Goal: Information Seeking & Learning: Learn about a topic

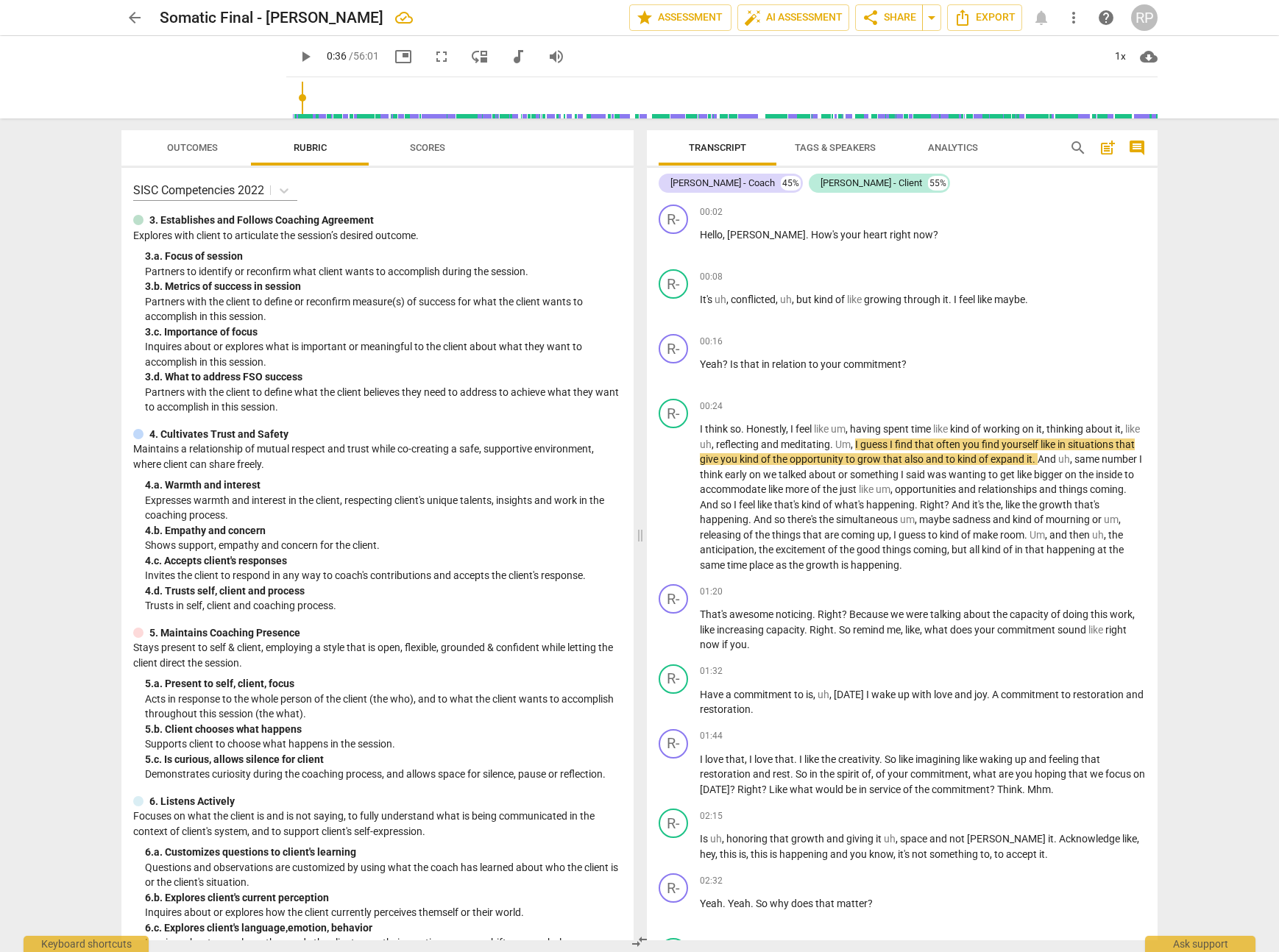
scroll to position [15, 0]
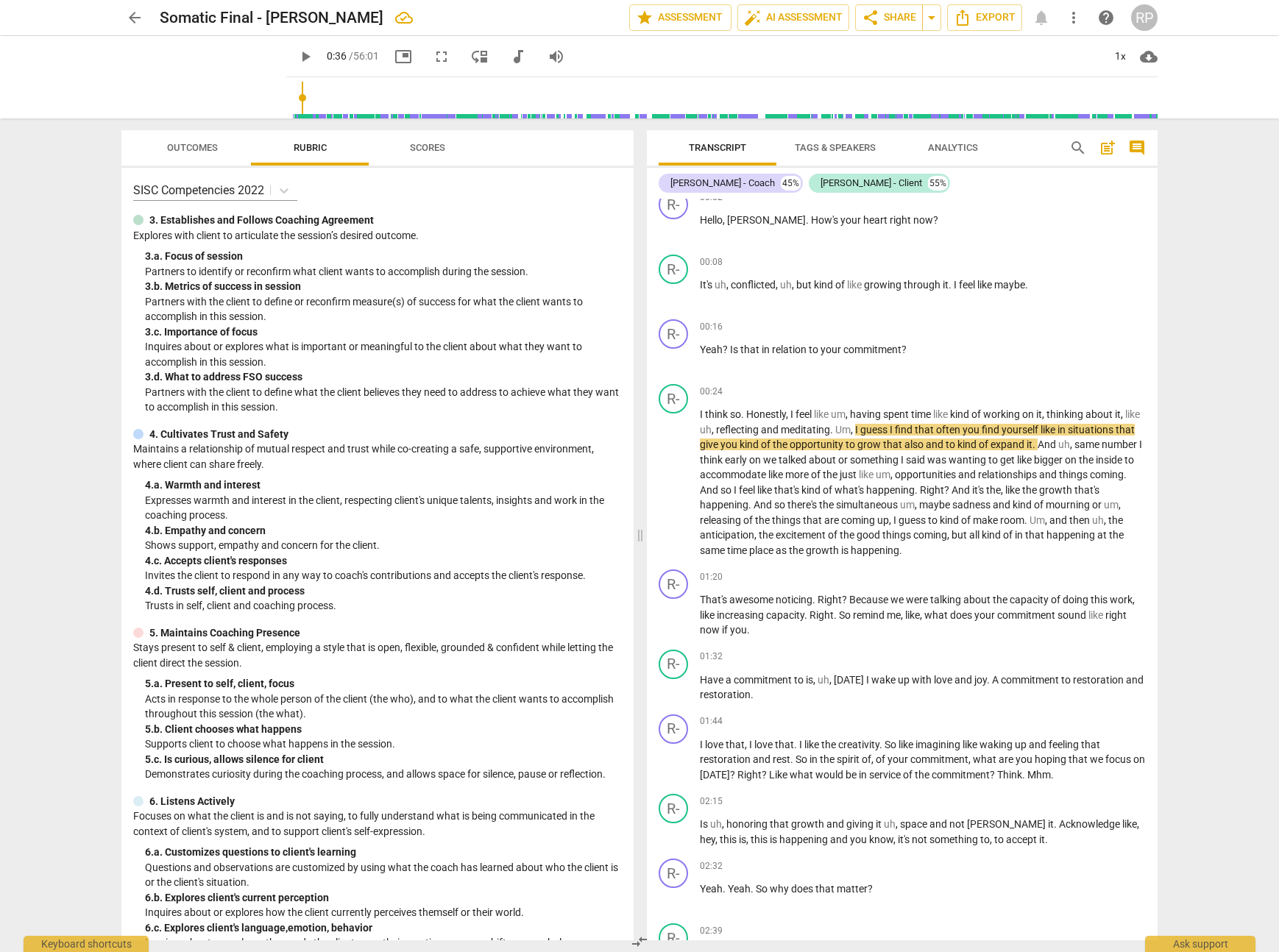
click at [424, 142] on span "Scores" at bounding box center [427, 147] width 36 height 11
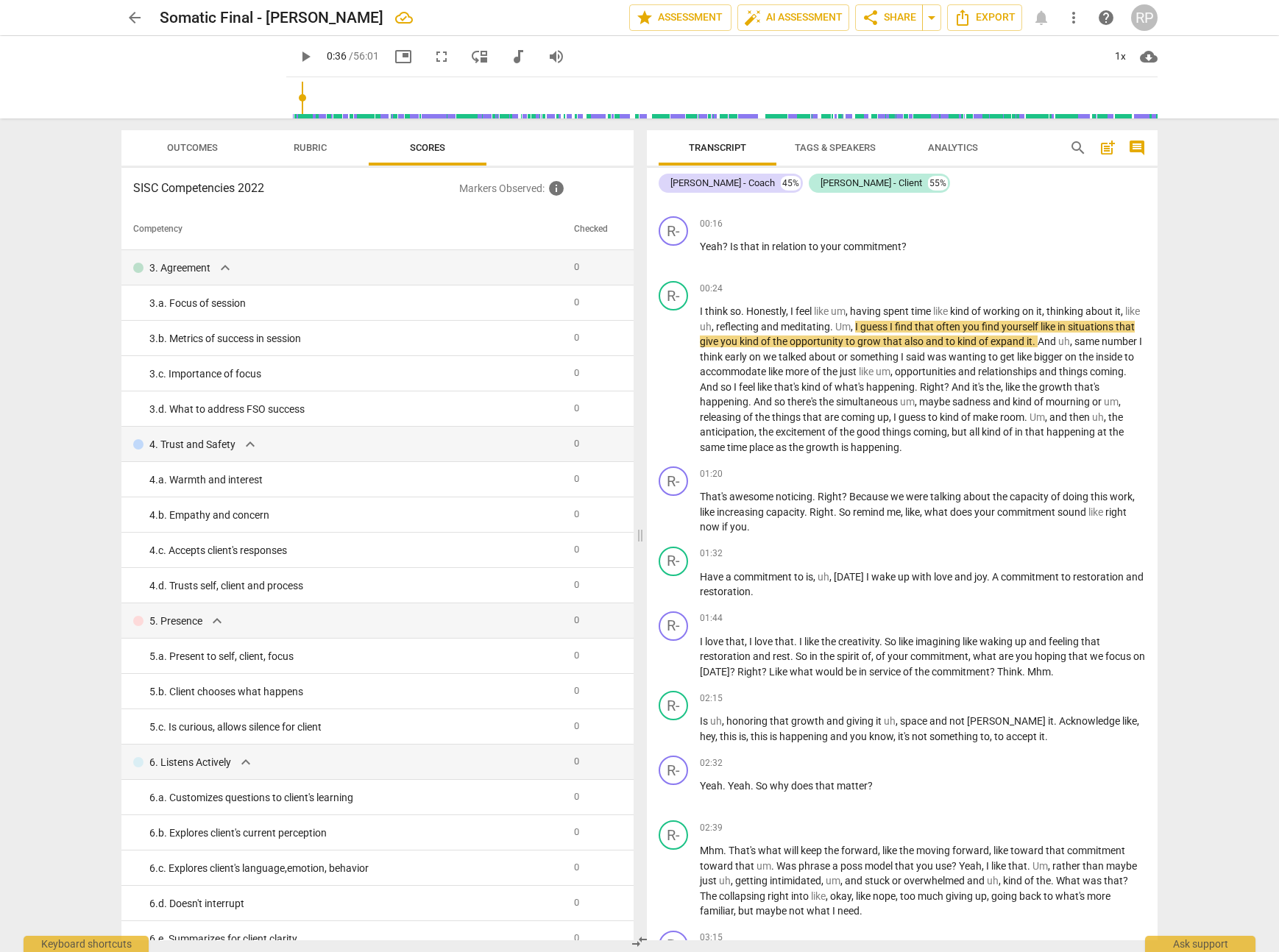
scroll to position [120, 0]
click at [715, 512] on span "like" at bounding box center [708, 510] width 17 height 12
drag, startPoint x: 840, startPoint y: 510, endPoint x: 812, endPoint y: 511, distance: 28.0
click at [812, 511] on p "That's awesome noticing . Right ? Because we were talking about the capacity of…" at bounding box center [923, 510] width 446 height 45
drag, startPoint x: 931, startPoint y: 511, endPoint x: 788, endPoint y: 531, distance: 144.4
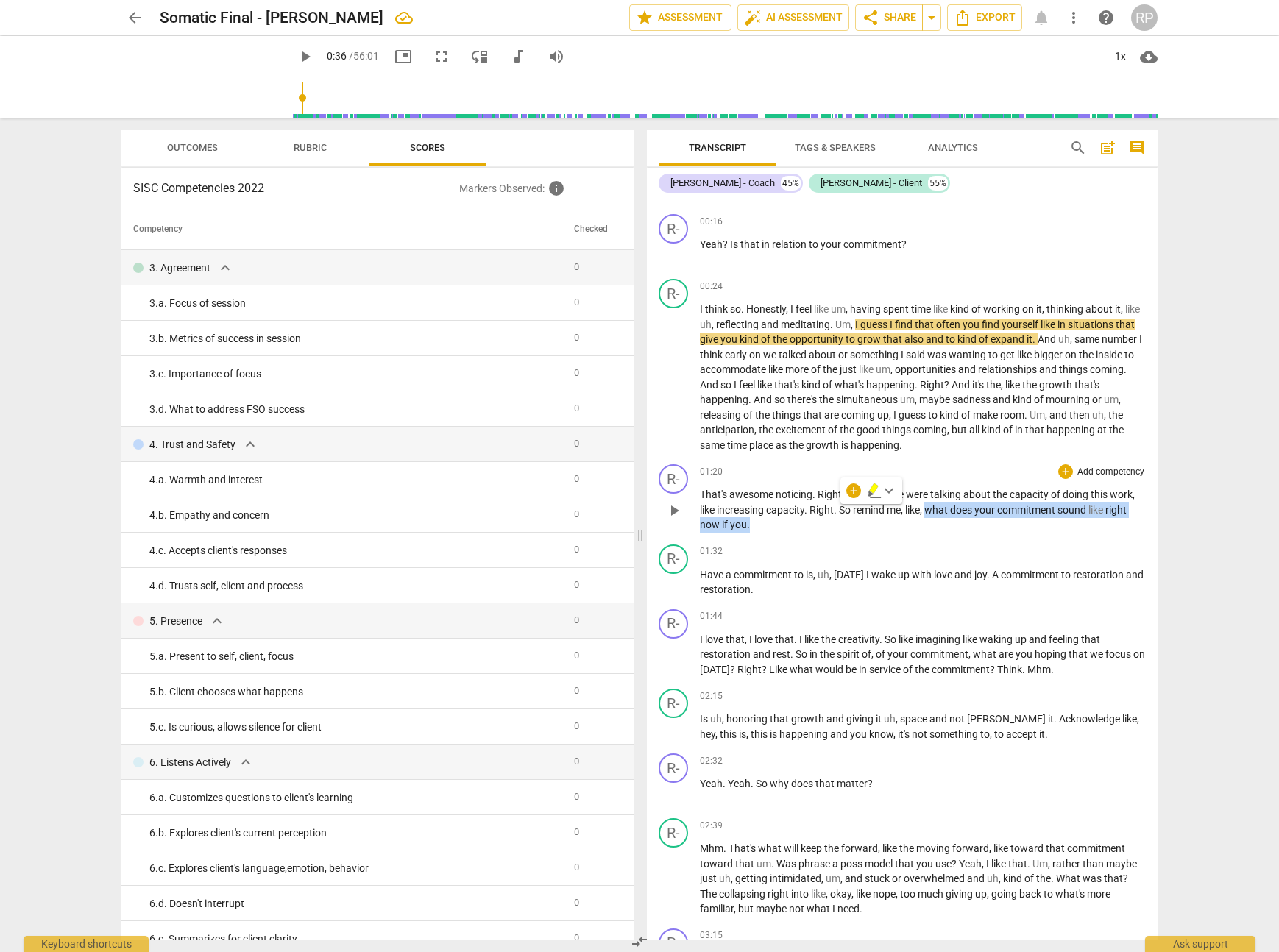
click at [788, 531] on p "That's awesome noticing . Right ? Because we were talking about the capacity of…" at bounding box center [923, 510] width 446 height 45
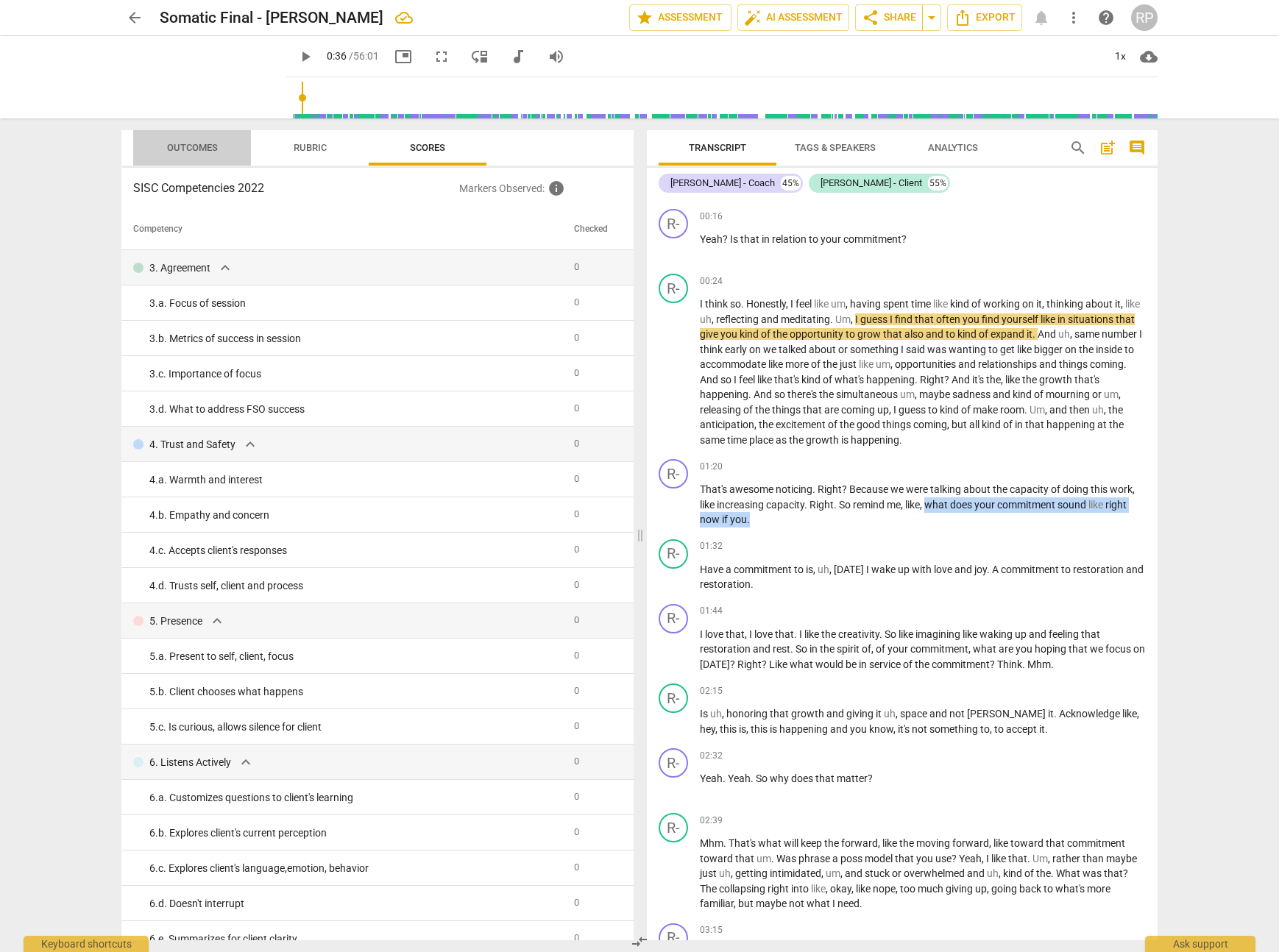
click at [196, 148] on span "Outcomes" at bounding box center [191, 147] width 50 height 11
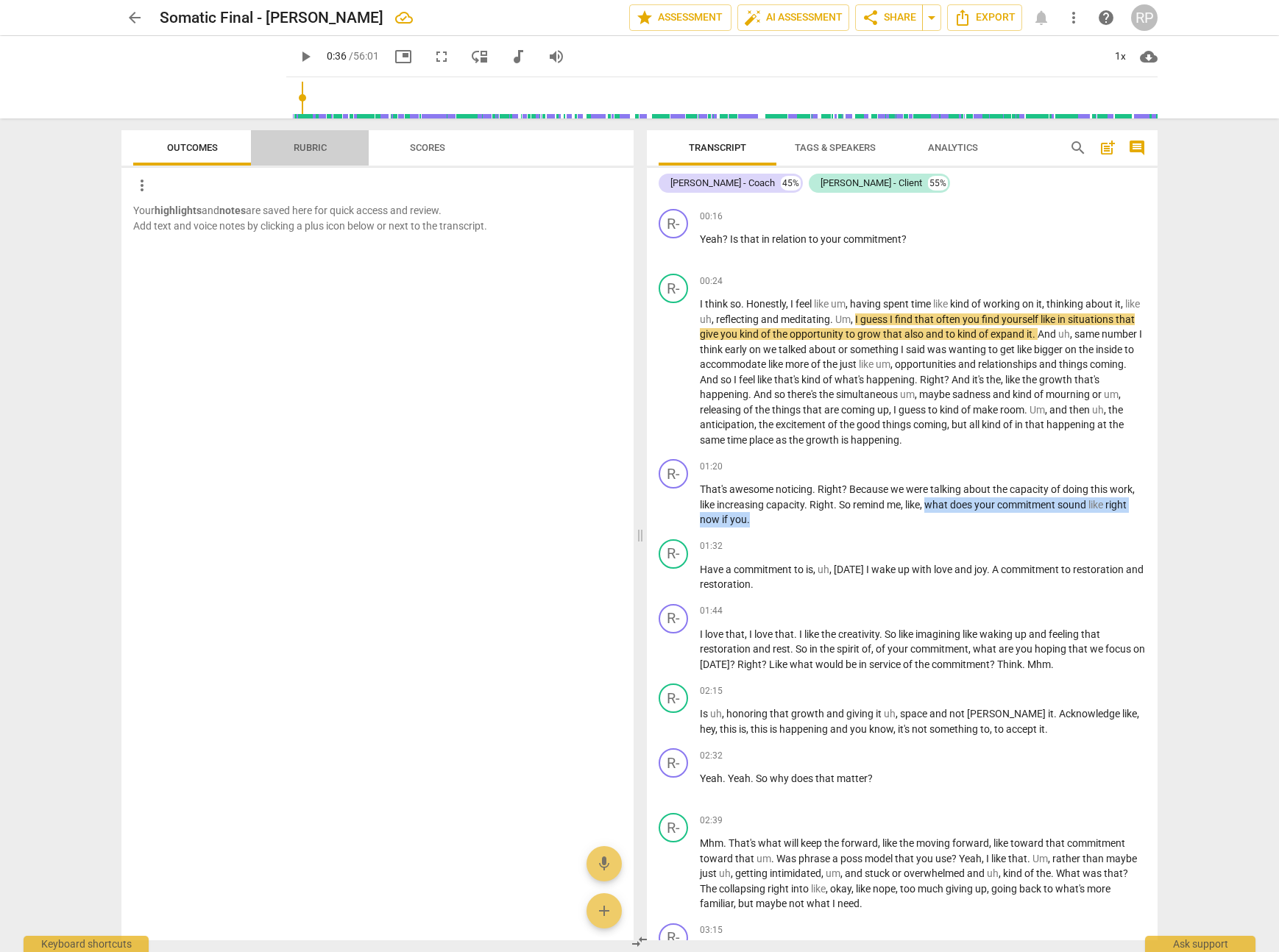
click at [315, 146] on span "Rubric" at bounding box center [311, 147] width 34 height 11
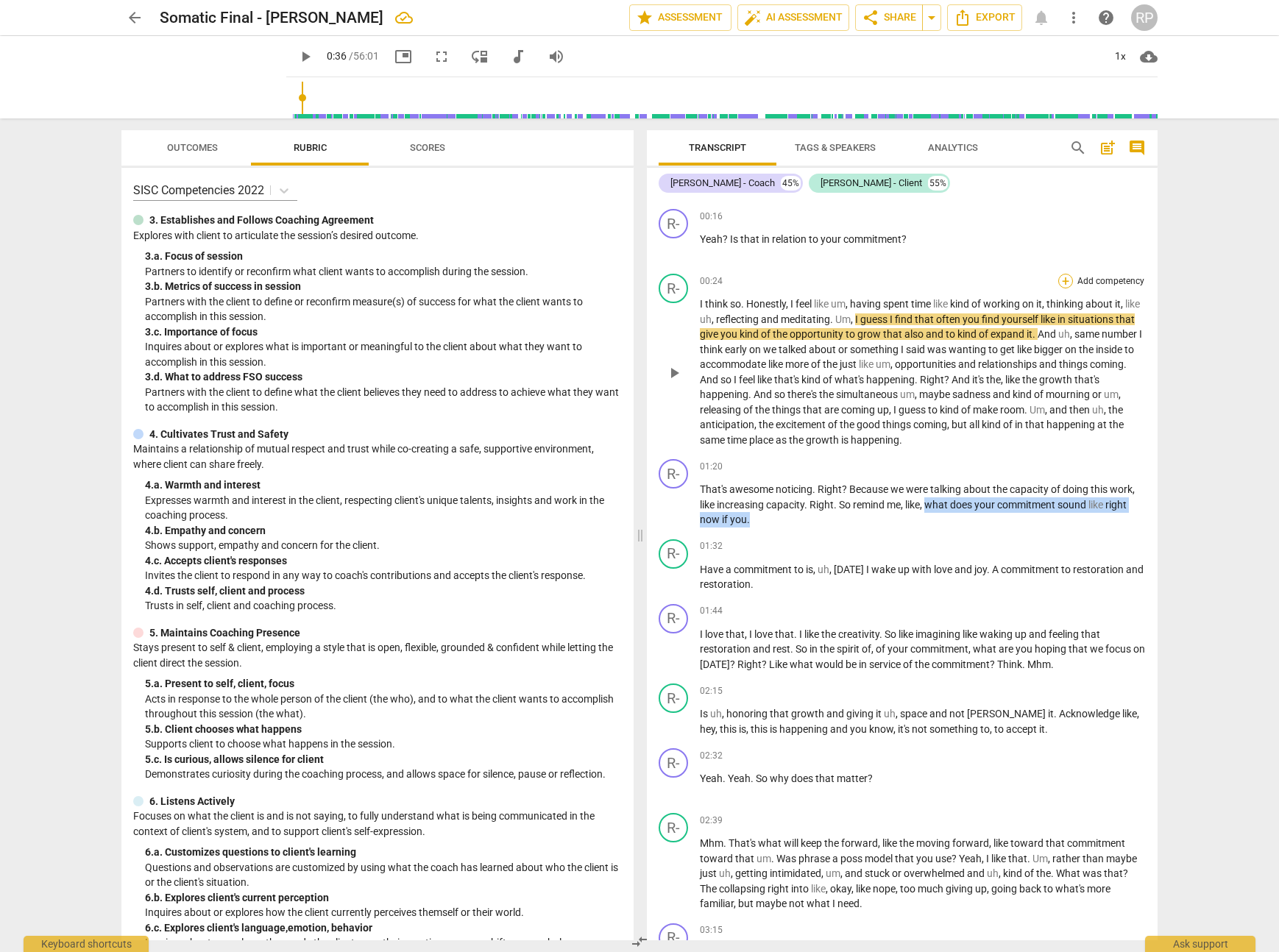
click at [1064, 279] on div "+" at bounding box center [1065, 280] width 15 height 15
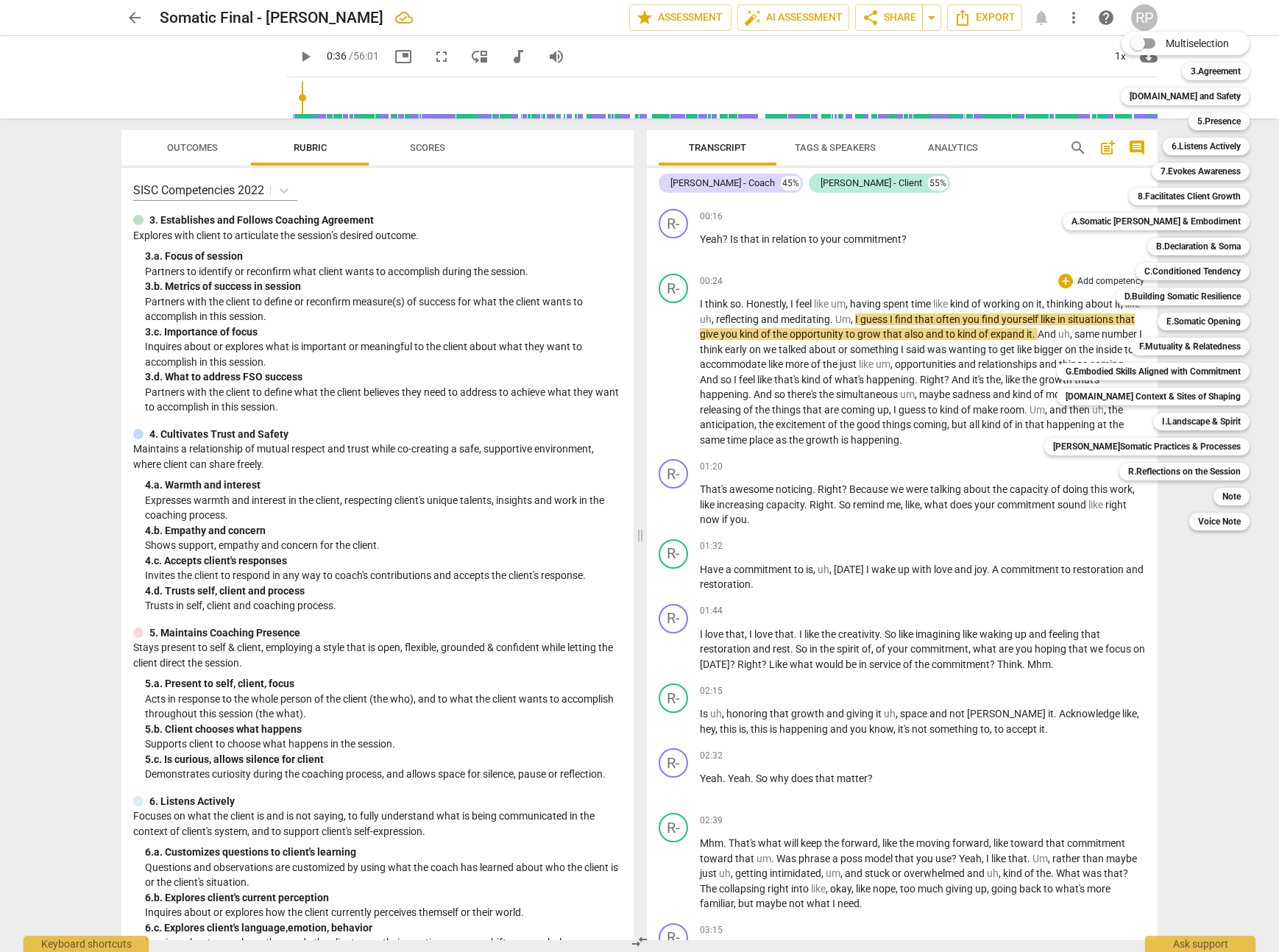
click at [998, 218] on div at bounding box center [640, 476] width 1279 height 952
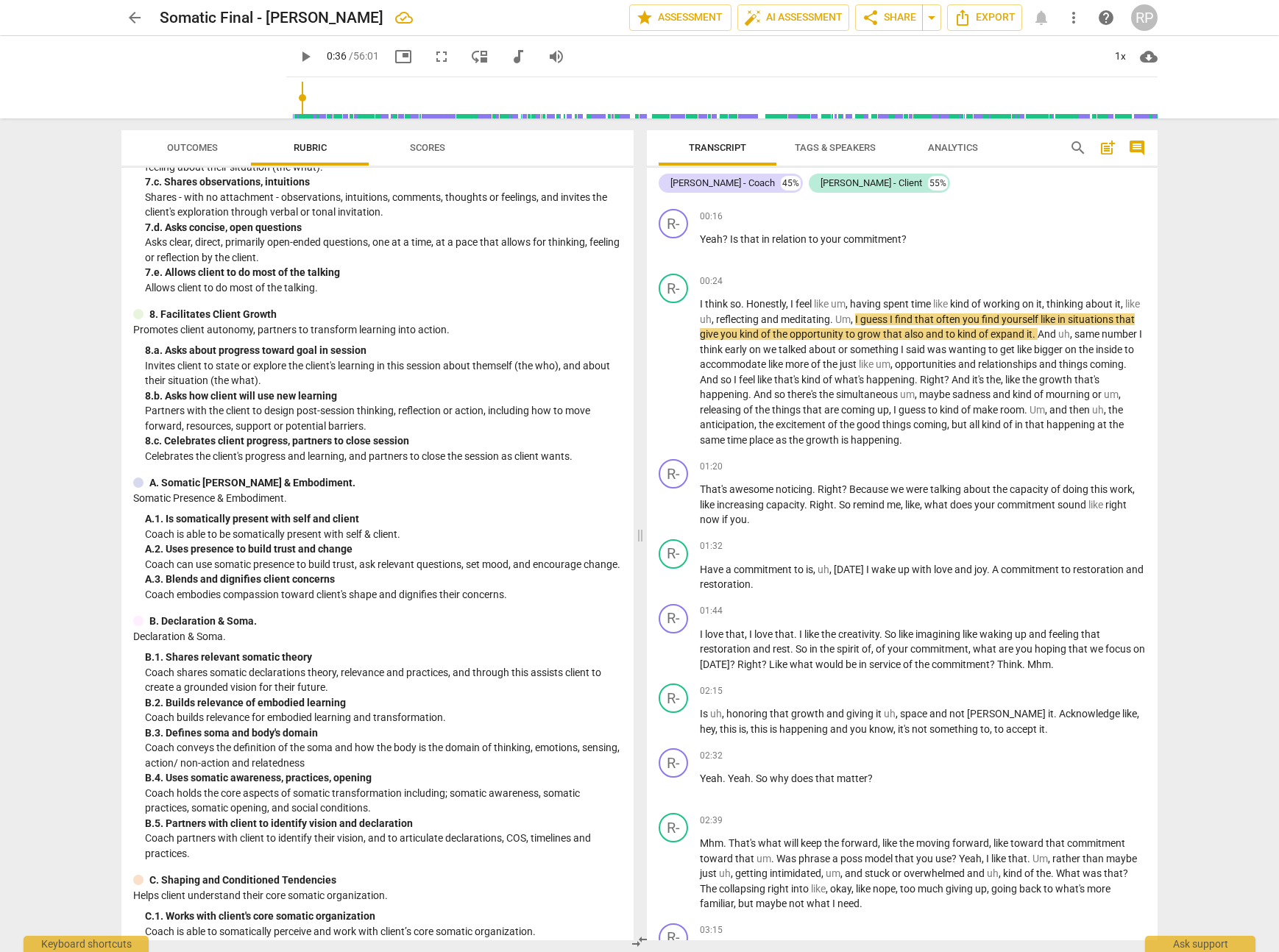
scroll to position [1026, 0]
